Goal: Information Seeking & Learning: Learn about a topic

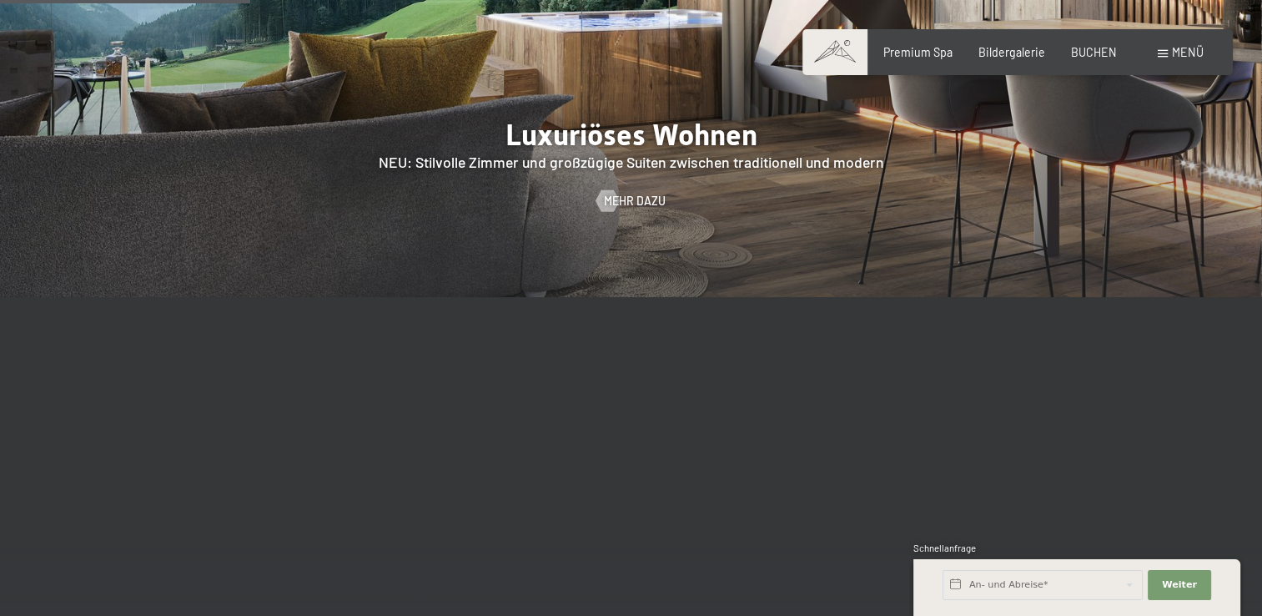
scroll to position [1636, 0]
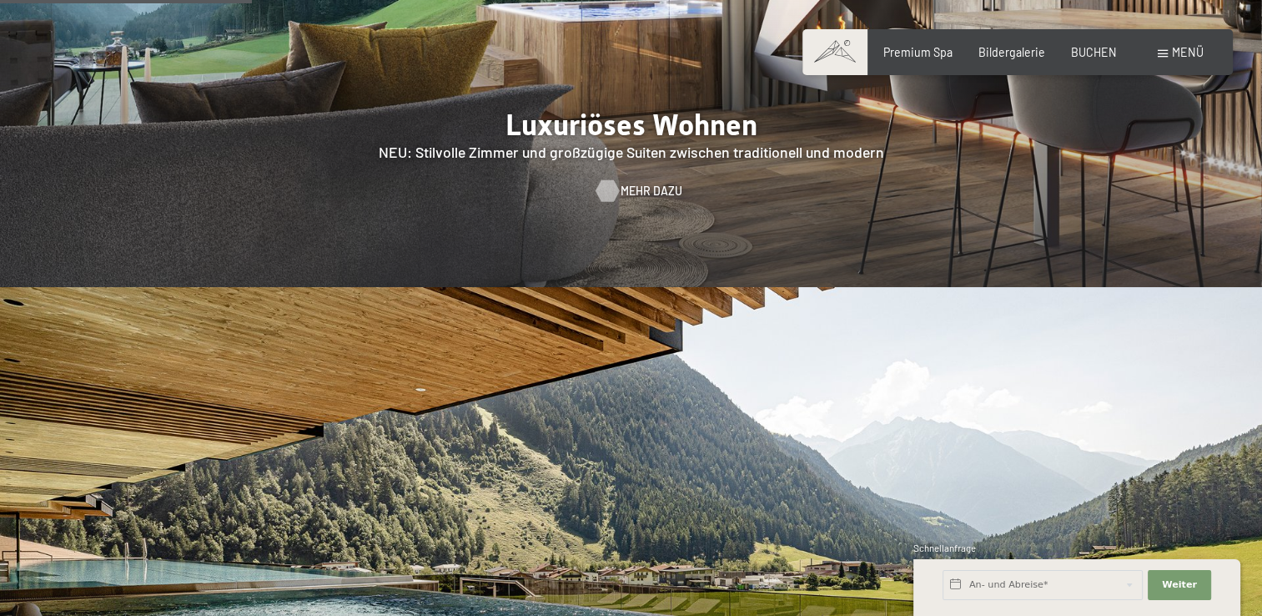
click at [633, 183] on span "Mehr dazu" at bounding box center [652, 191] width 62 height 17
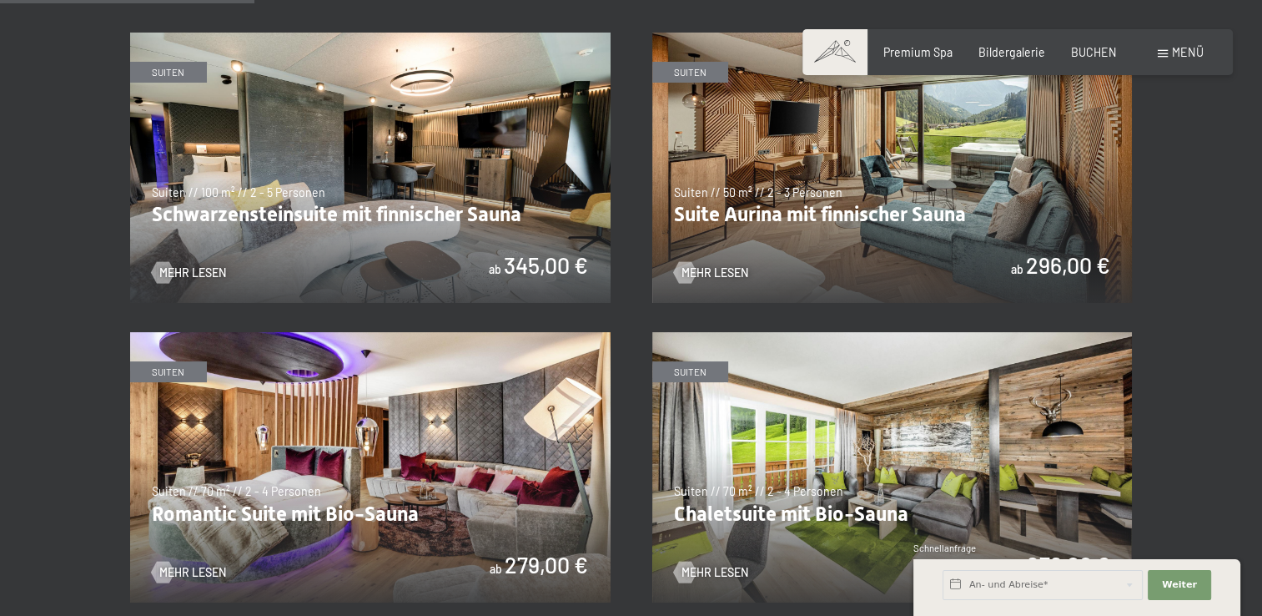
scroll to position [931, 0]
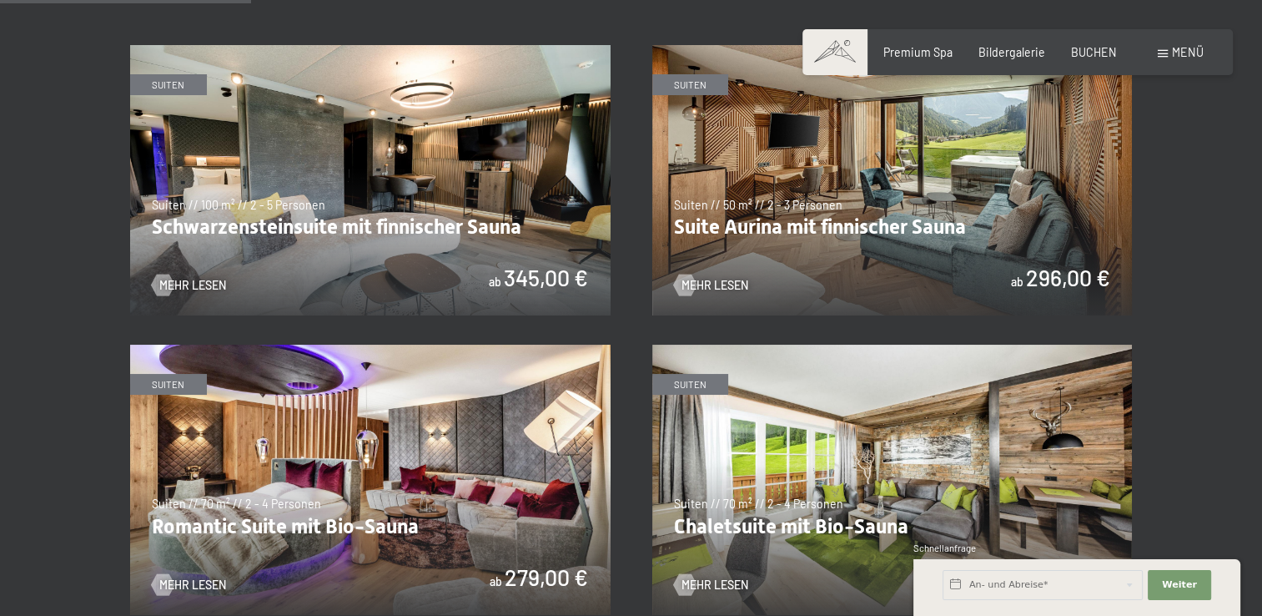
click at [845, 189] on img at bounding box center [892, 180] width 481 height 270
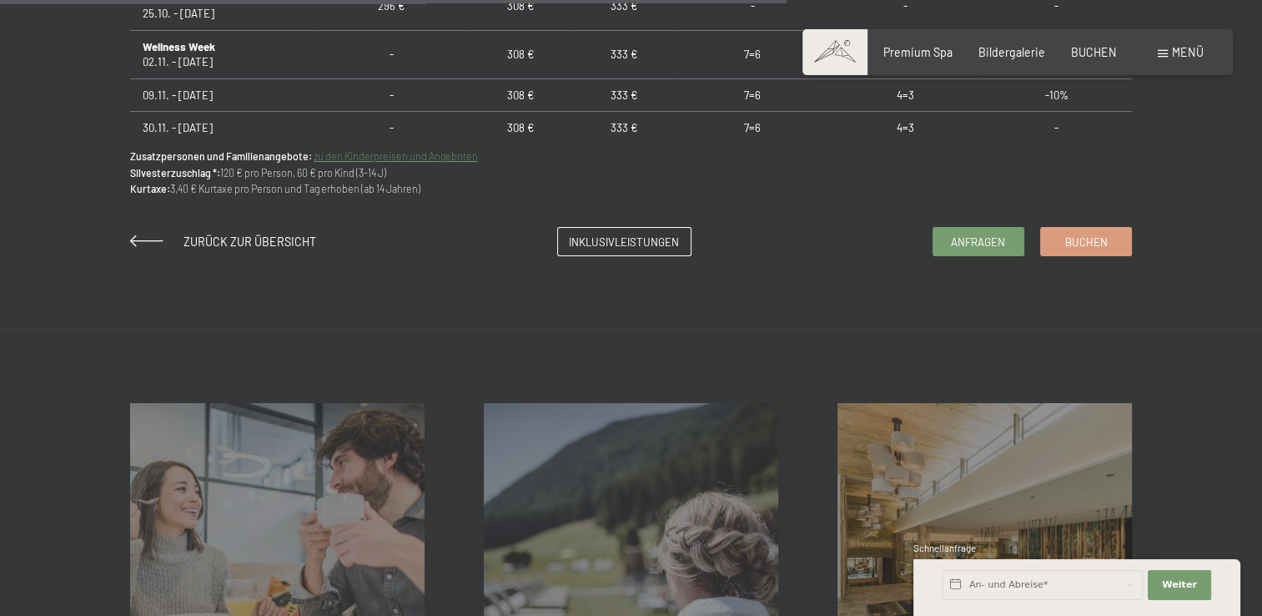
scroll to position [1309, 0]
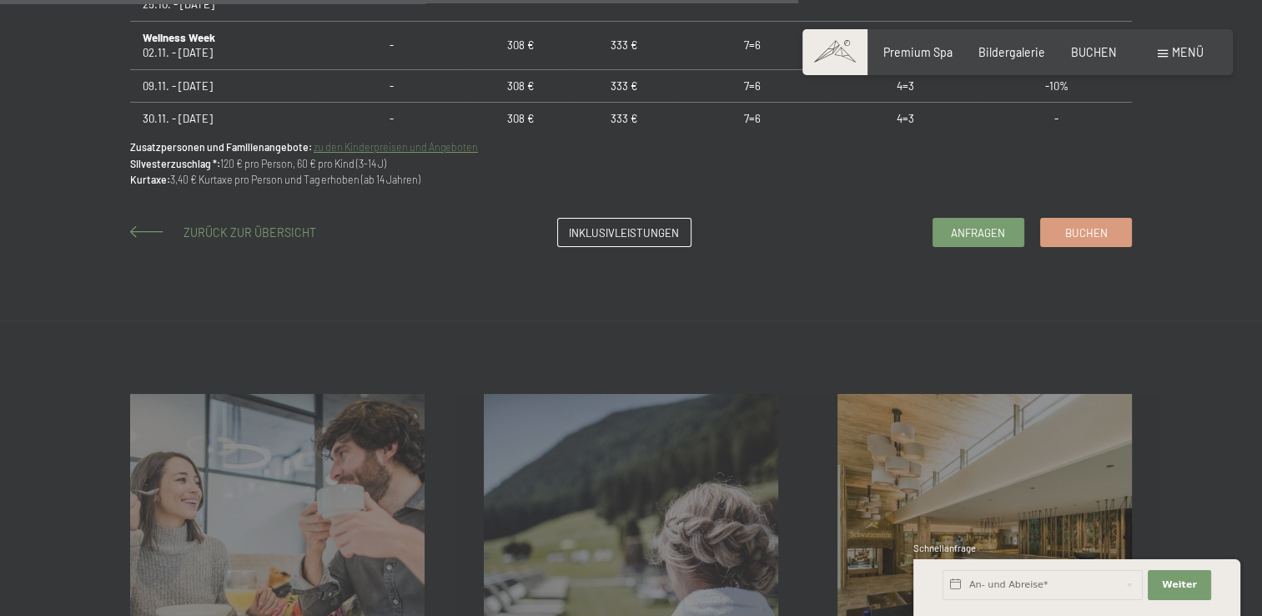
click at [259, 232] on span "Zurück zur Übersicht" at bounding box center [250, 232] width 133 height 14
